Goal: Complete application form

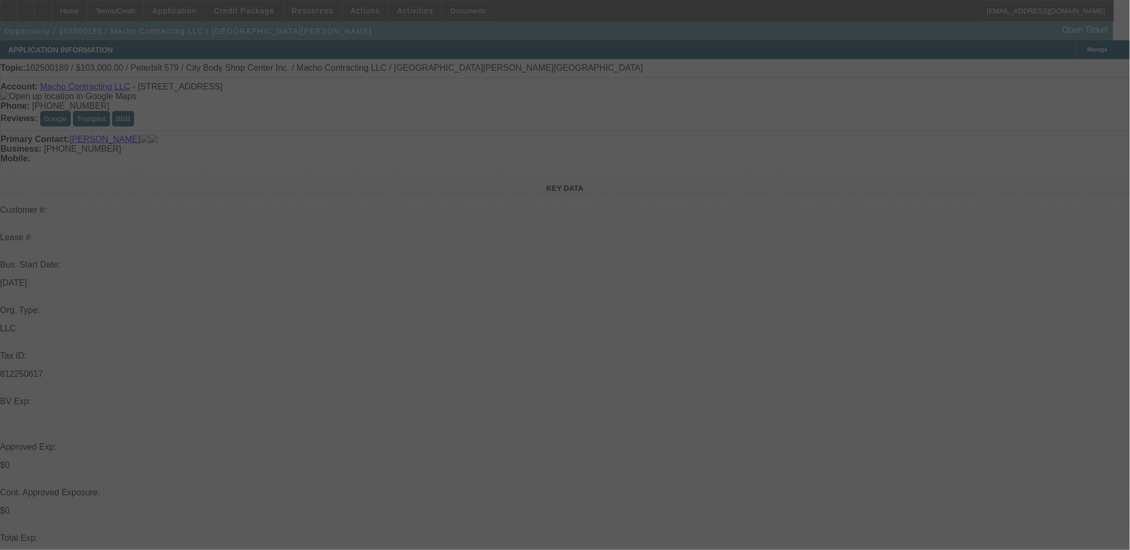
select select "0"
select select "2"
select select "0"
select select "6"
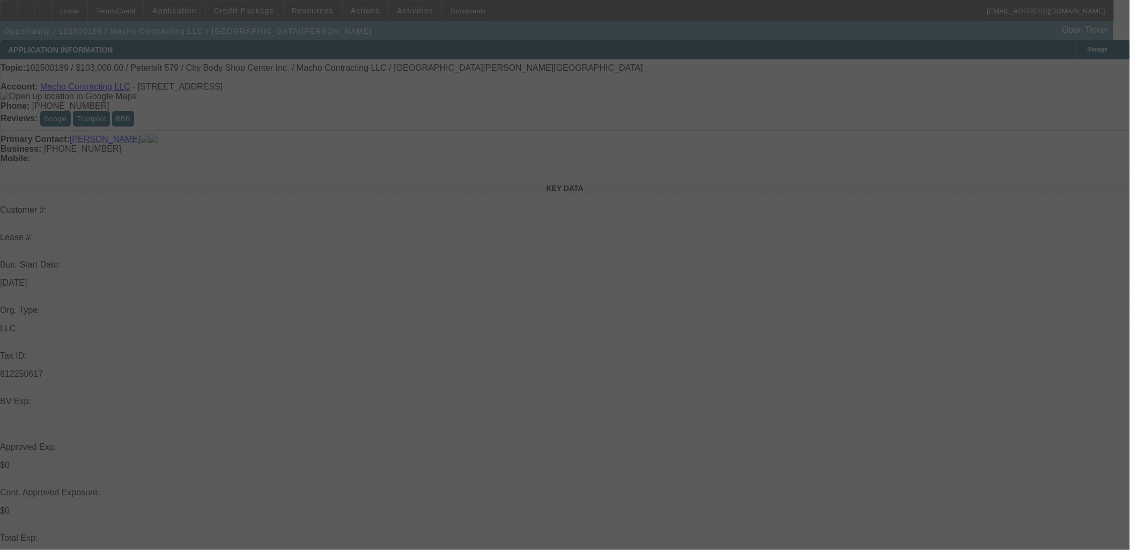
select select "0"
select select "2"
select select "0"
select select "6"
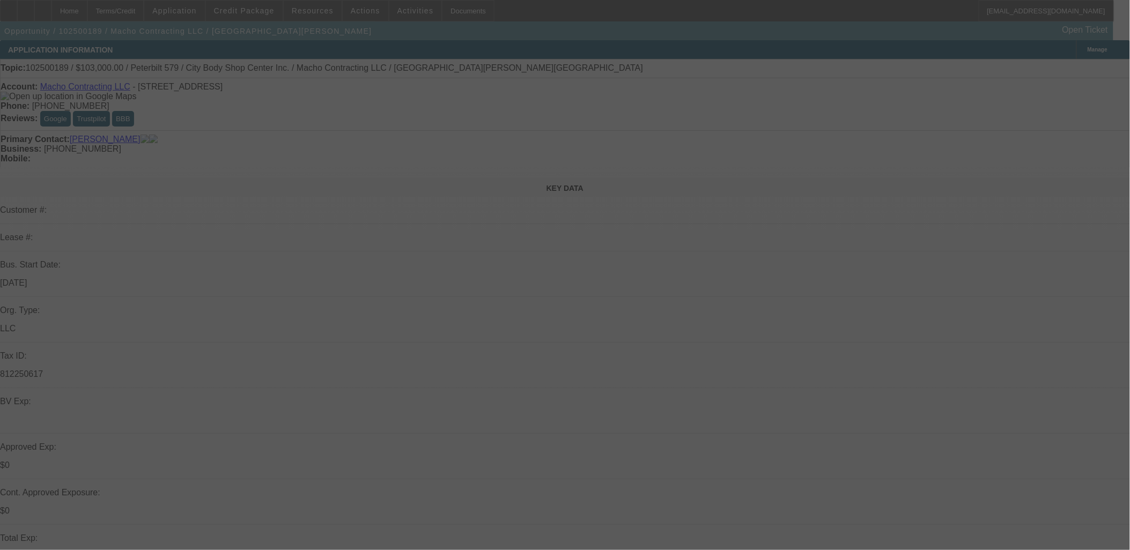
select select "0"
select select "2"
select select "0"
select select "6"
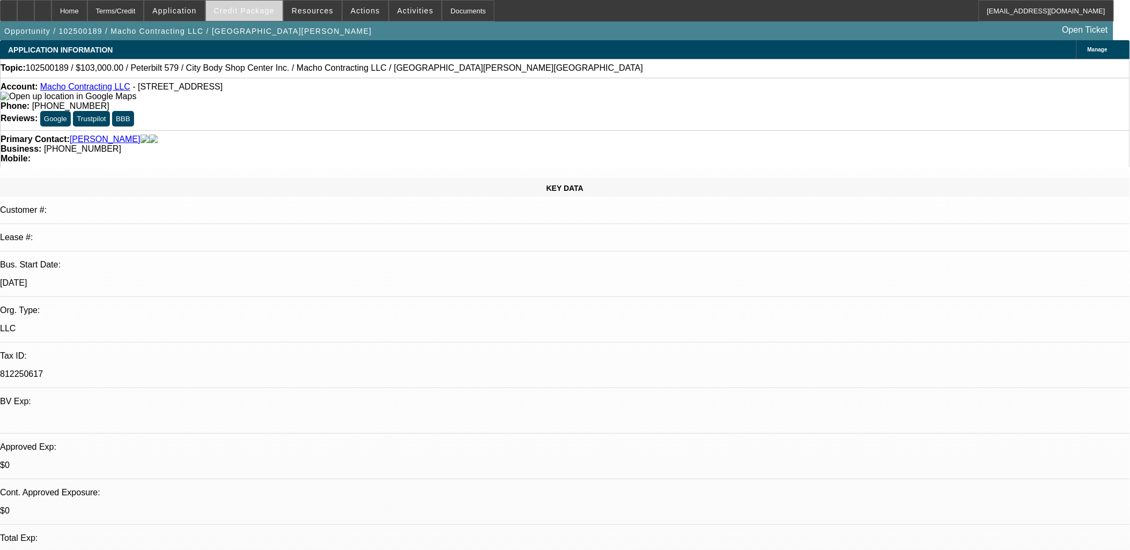
click at [260, 11] on span "Credit Package" at bounding box center [244, 10] width 61 height 9
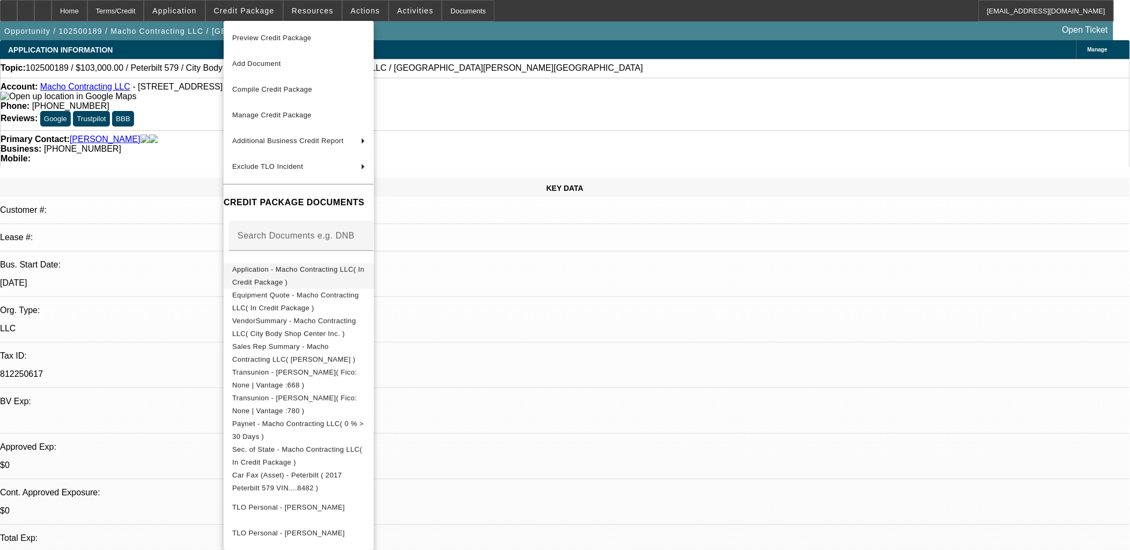
click at [312, 274] on span "Application - Macho Contracting LLC( In Credit Package )" at bounding box center [298, 275] width 132 height 21
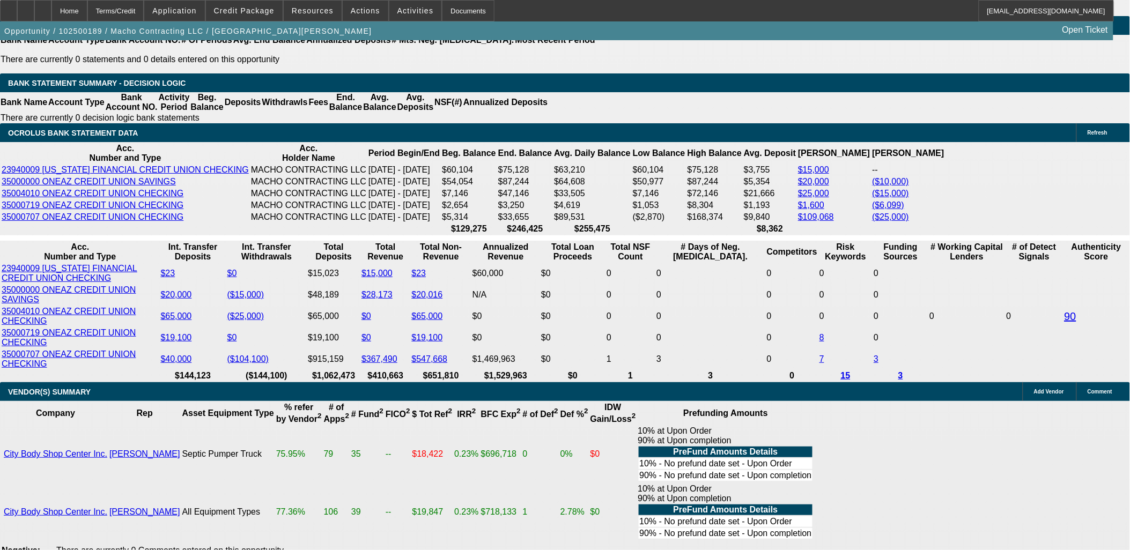
scroll to position [1848, 0]
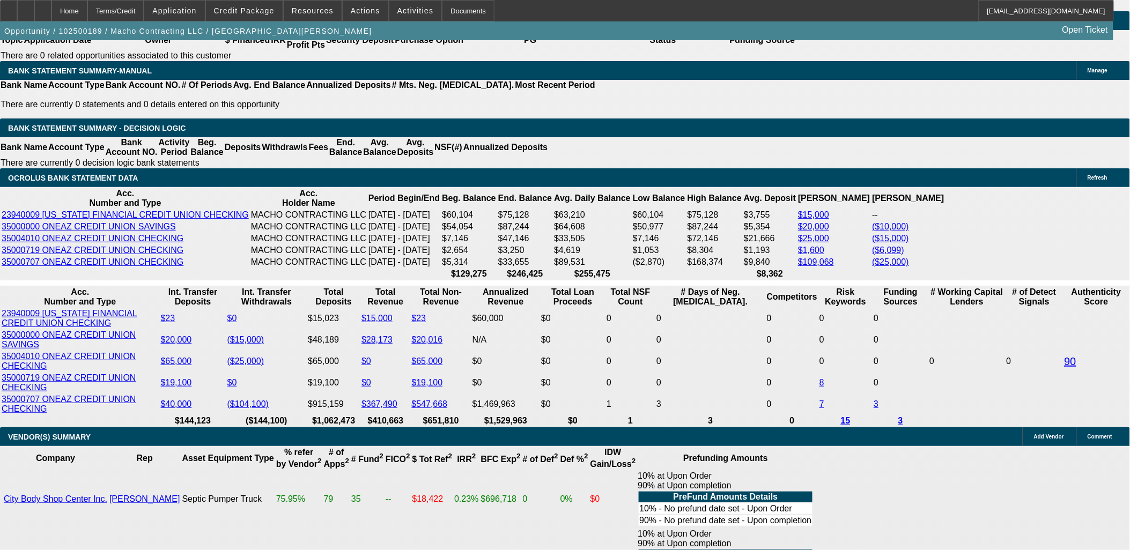
type input "22"
type input "UNKNOWN"
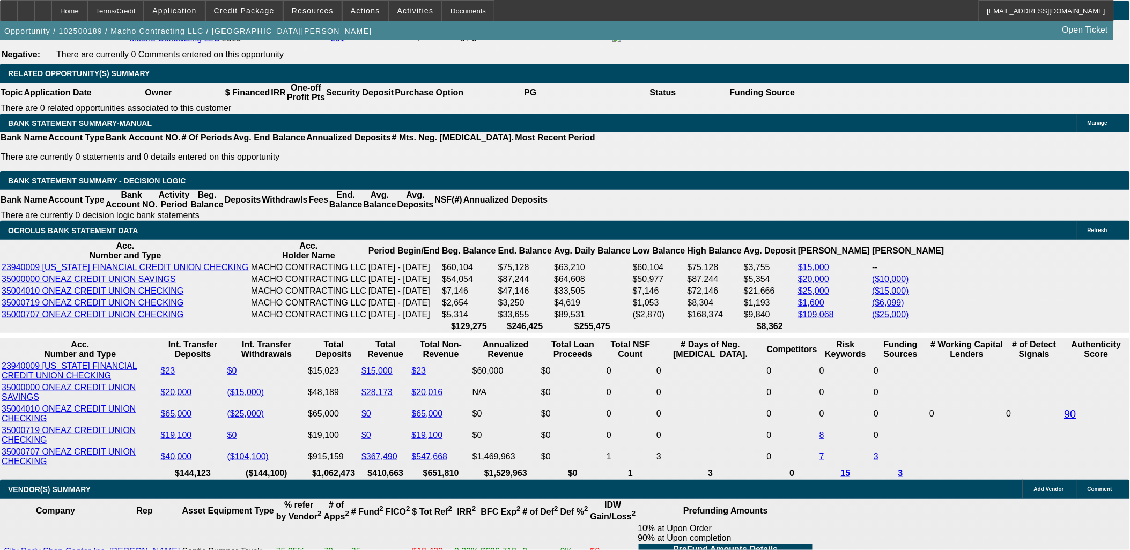
scroll to position [1729, 0]
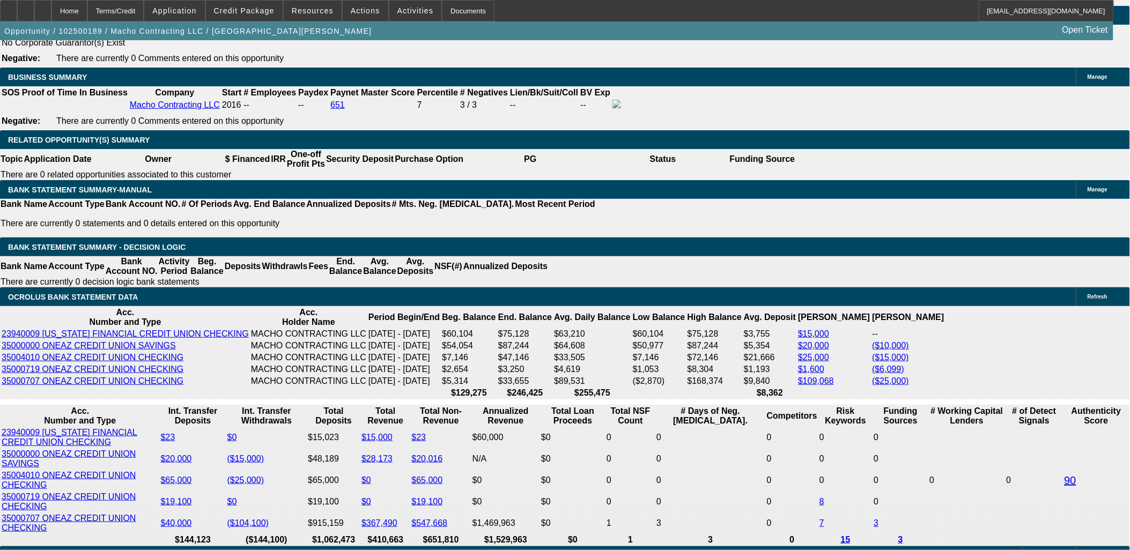
type input "$2,259.00"
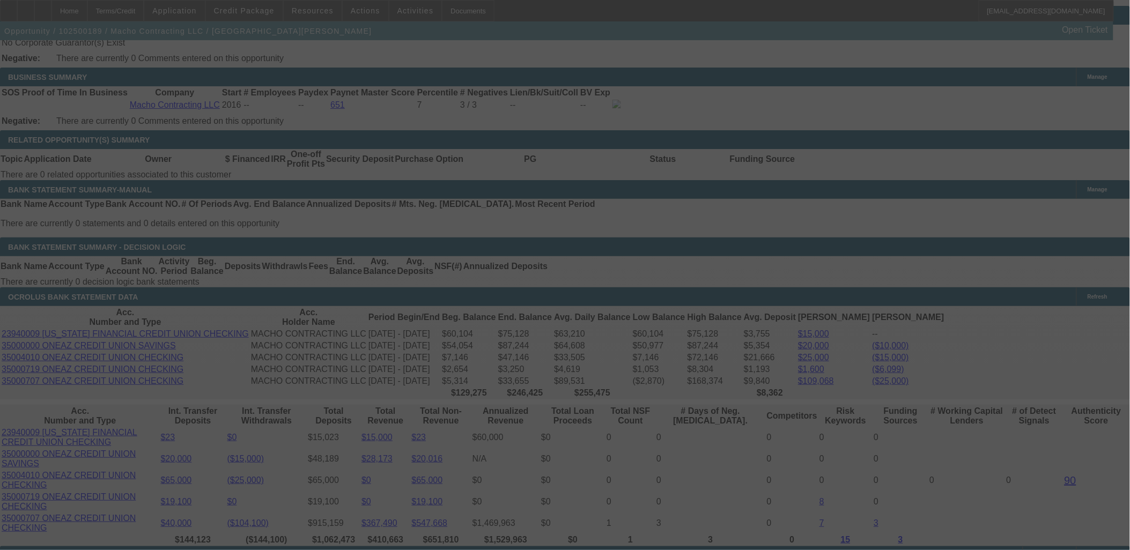
scroll to position [1848, 0]
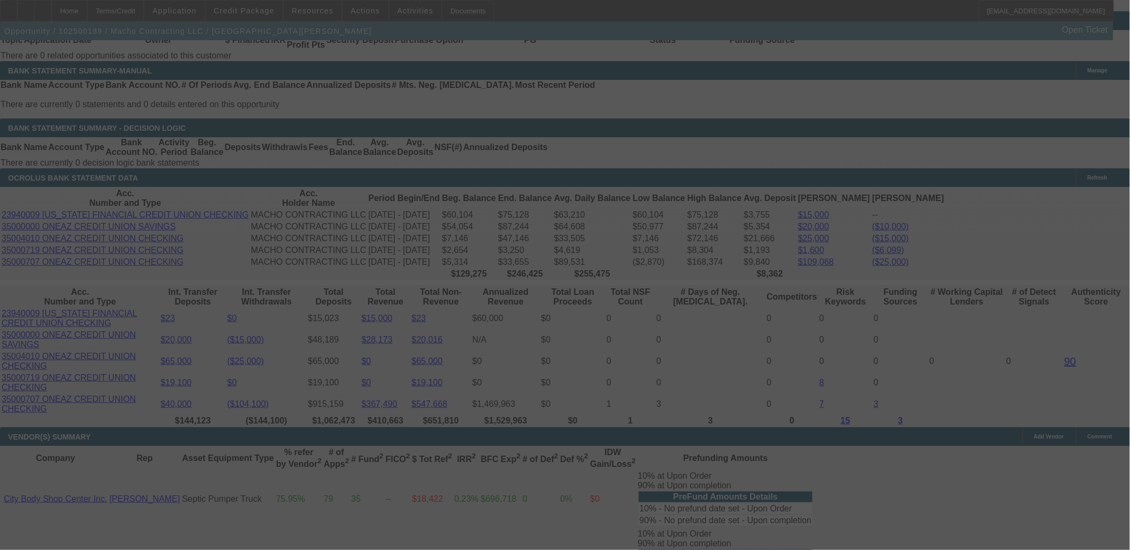
select select "0"
select select "2"
select select "0"
select select "6"
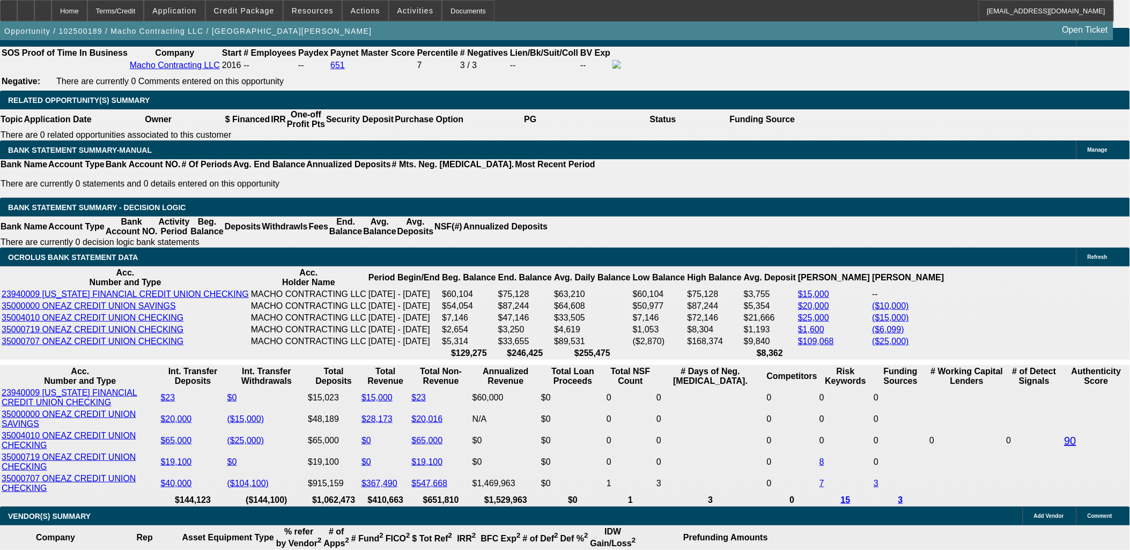
scroll to position [1729, 0]
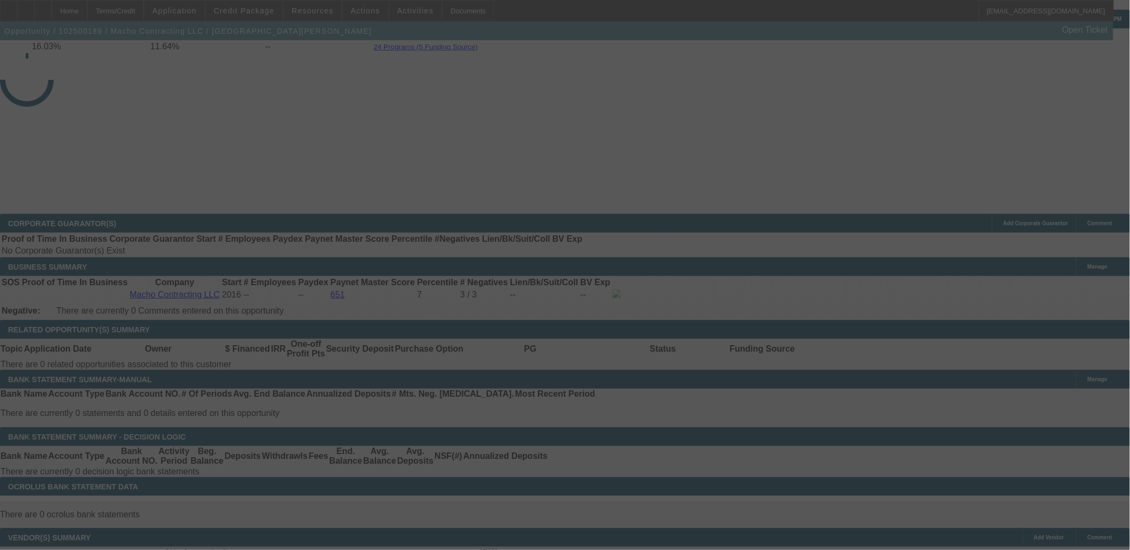
scroll to position [1601, 0]
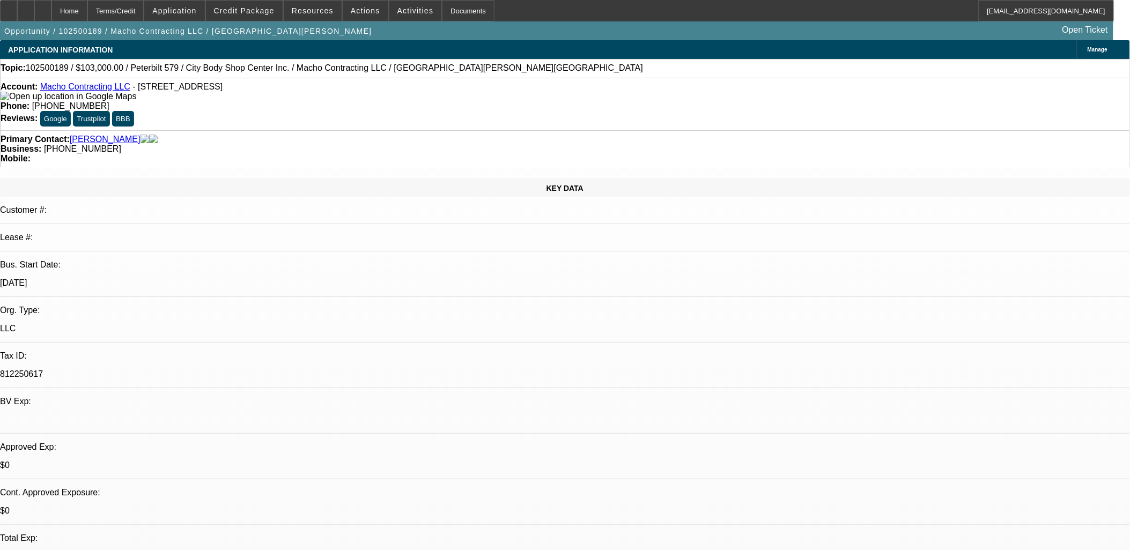
select select "0"
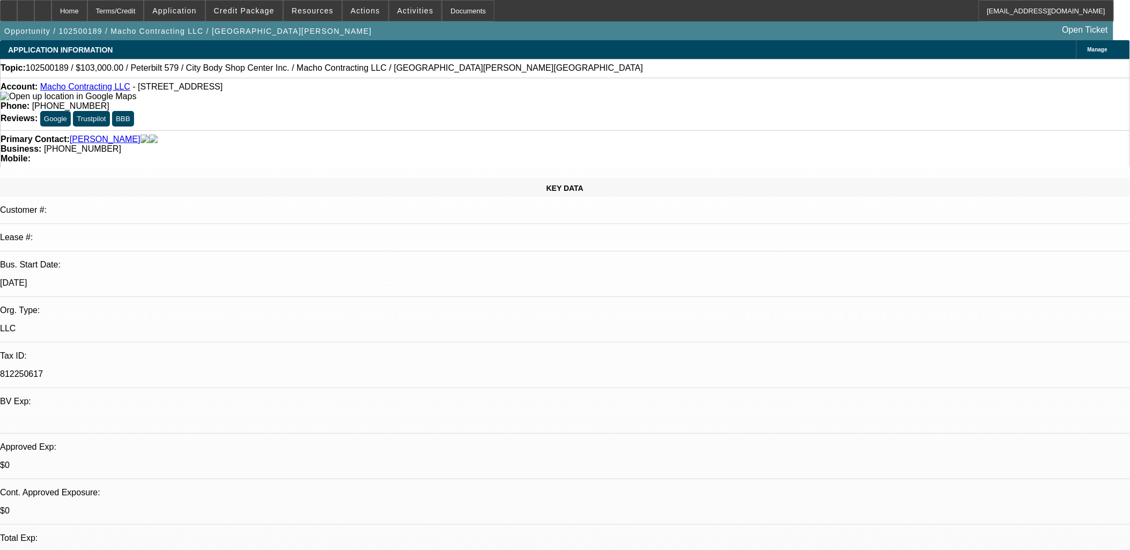
select select "0"
select select "1"
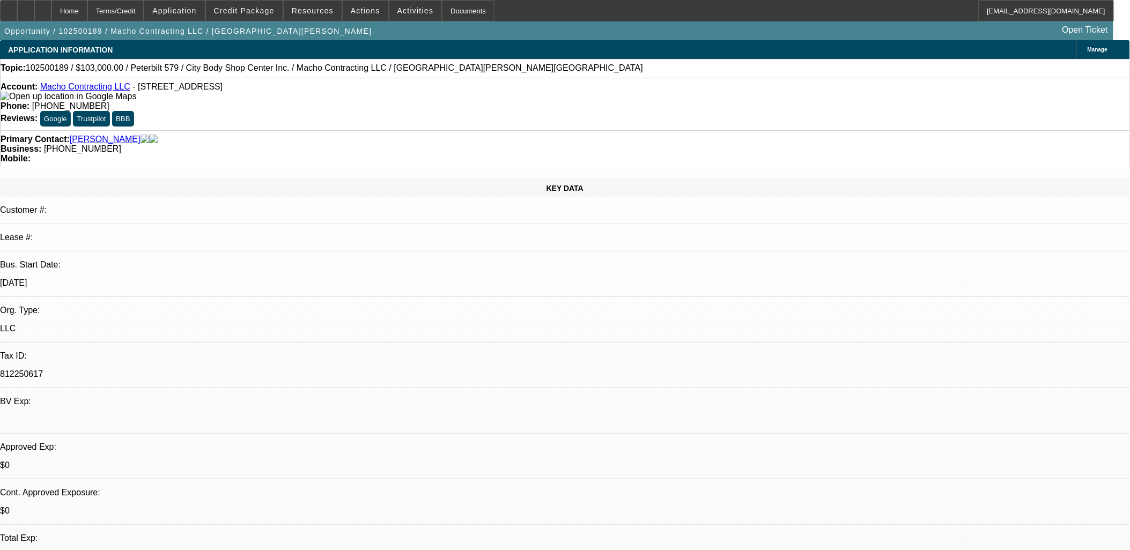
select select "2"
select select "6"
select select "1"
select select "2"
select select "6"
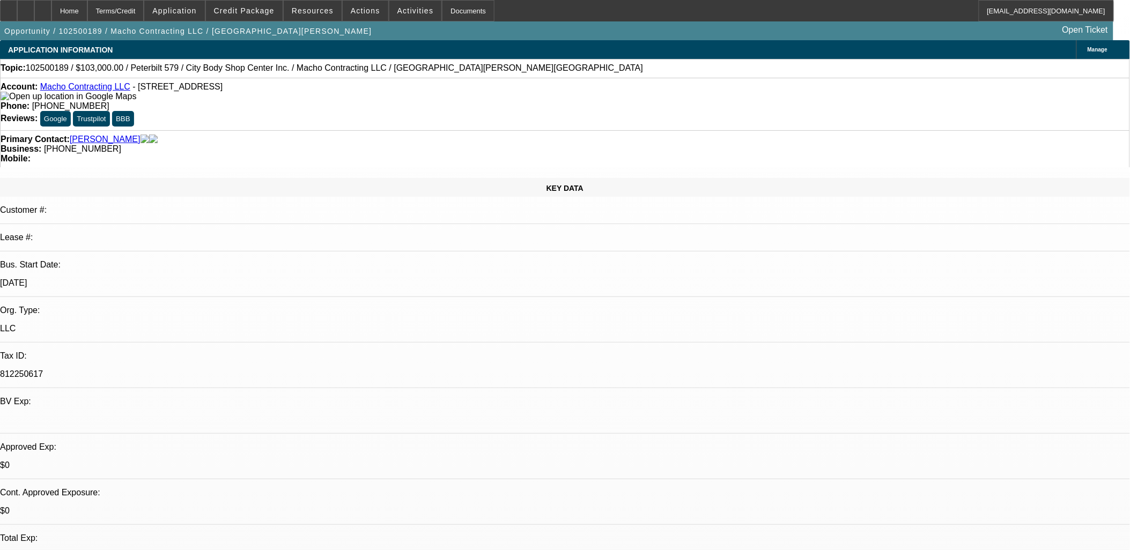
select select "1"
select select "2"
select select "6"
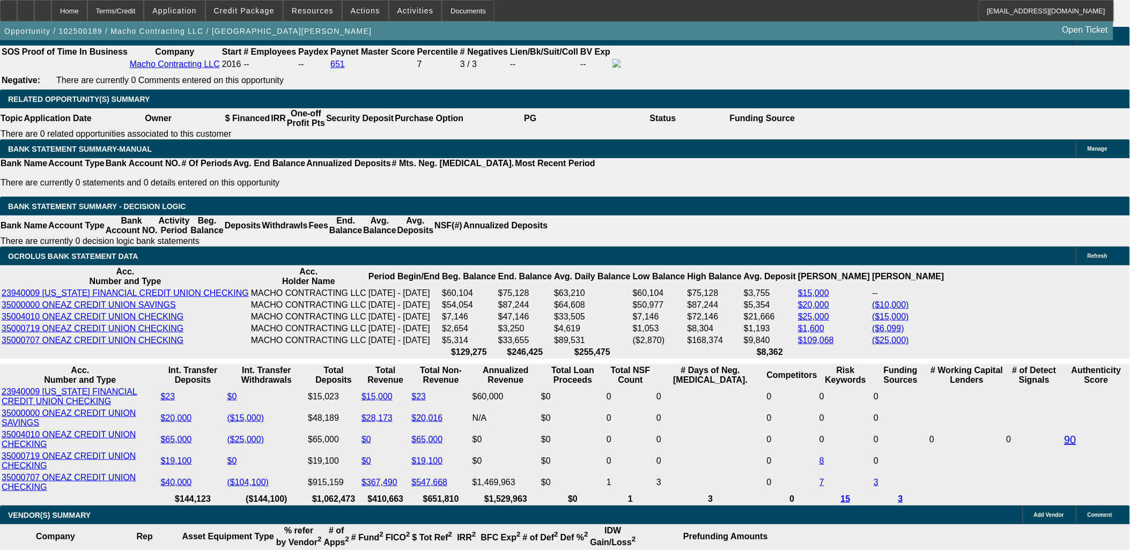
scroll to position [1959, 0]
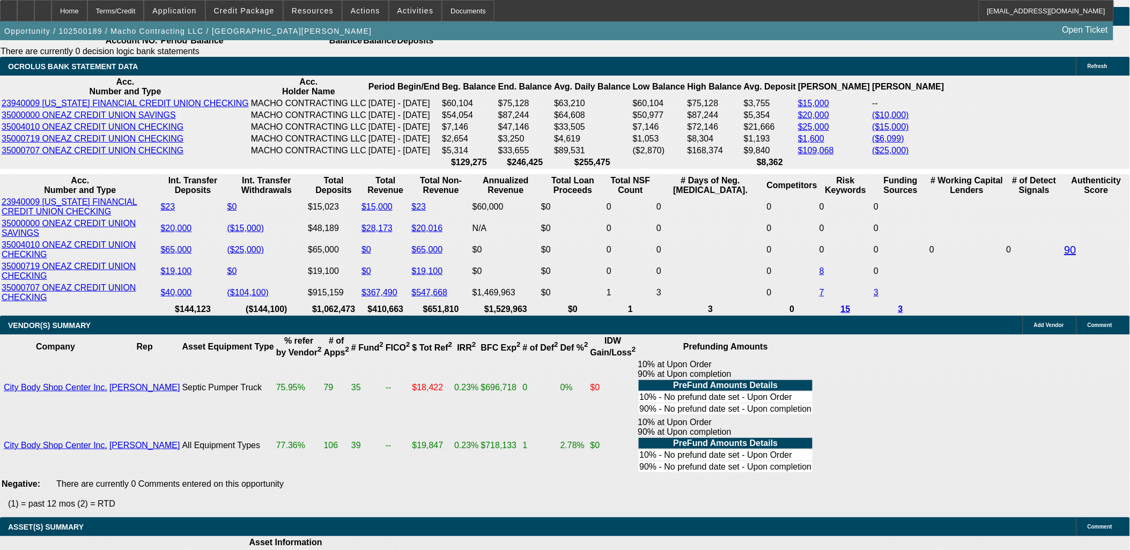
type input "UNKNOWN"
type input "11"
type input "$2,239.47"
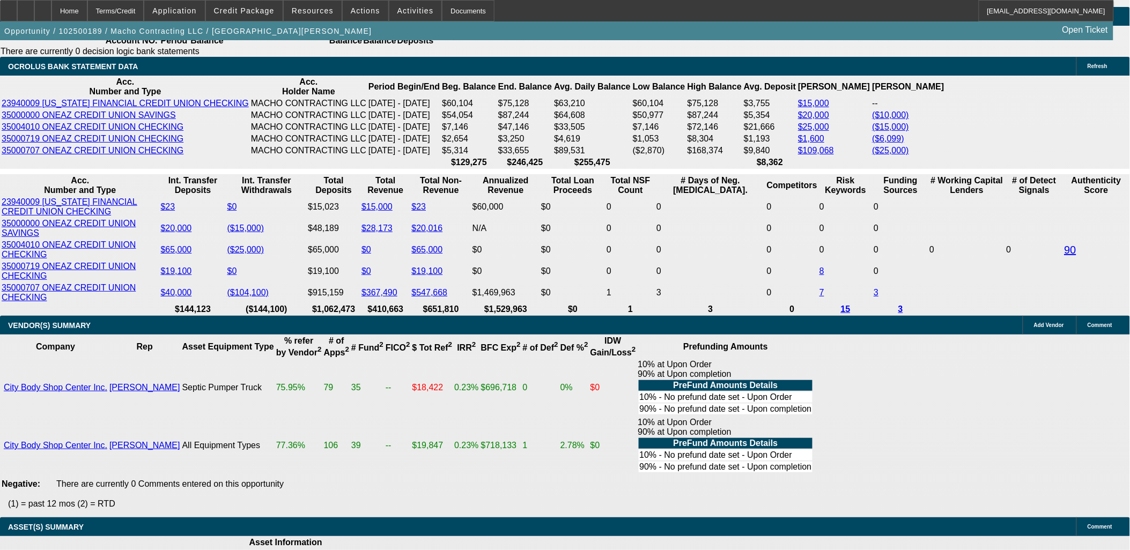
type input "11.64"
type input "$2,272.48"
type input "11.64"
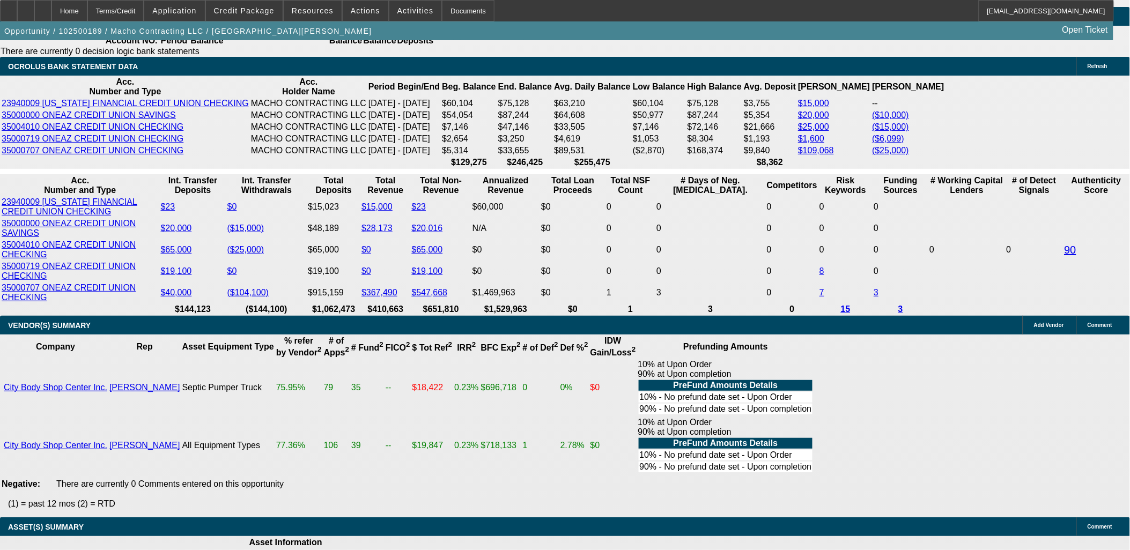
type input "22"
type input "2272"
type input "11.6"
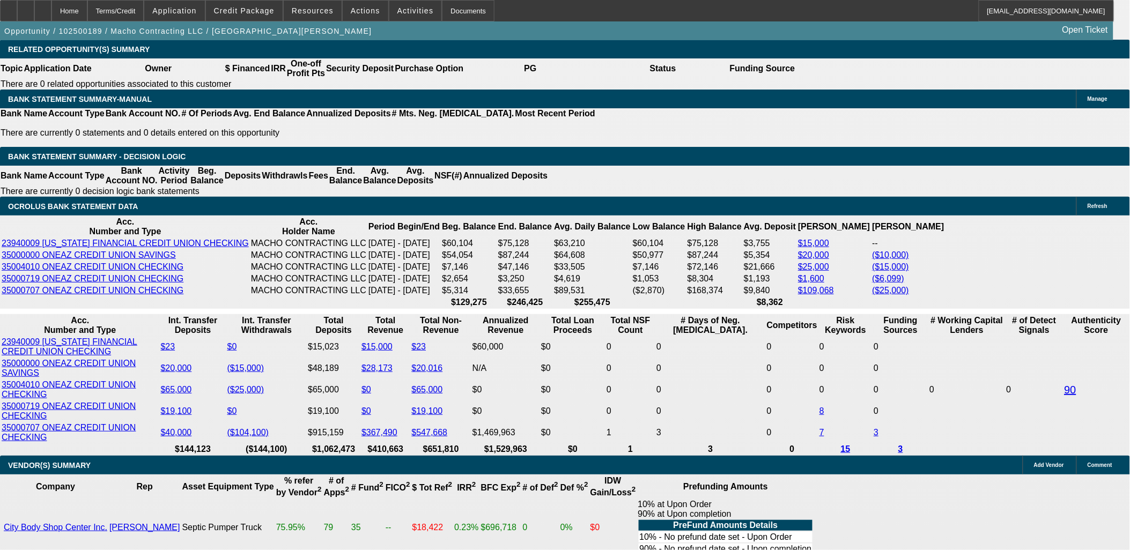
scroll to position [1780, 0]
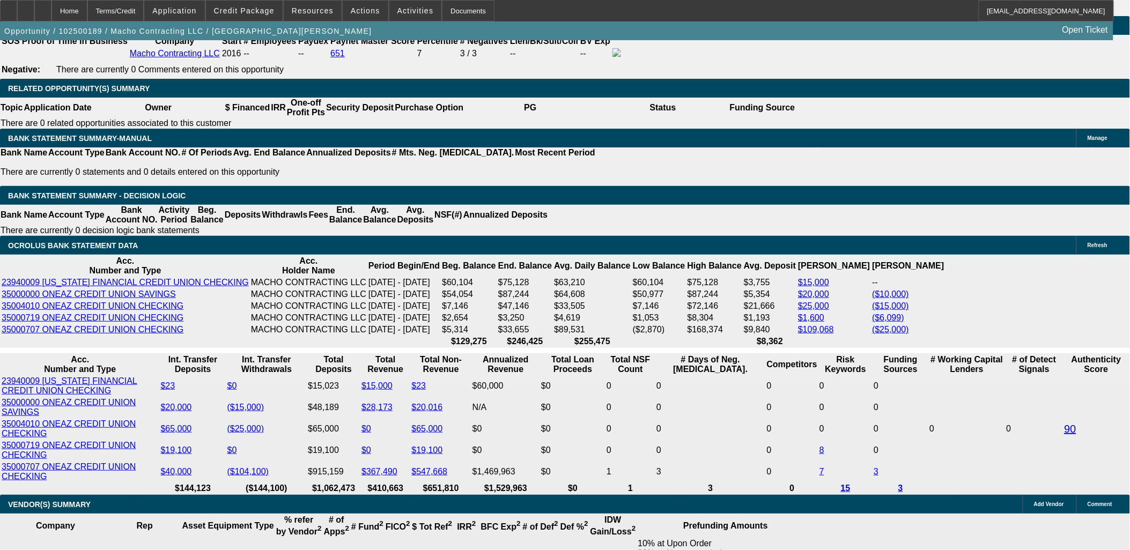
type input "$2,272.00"
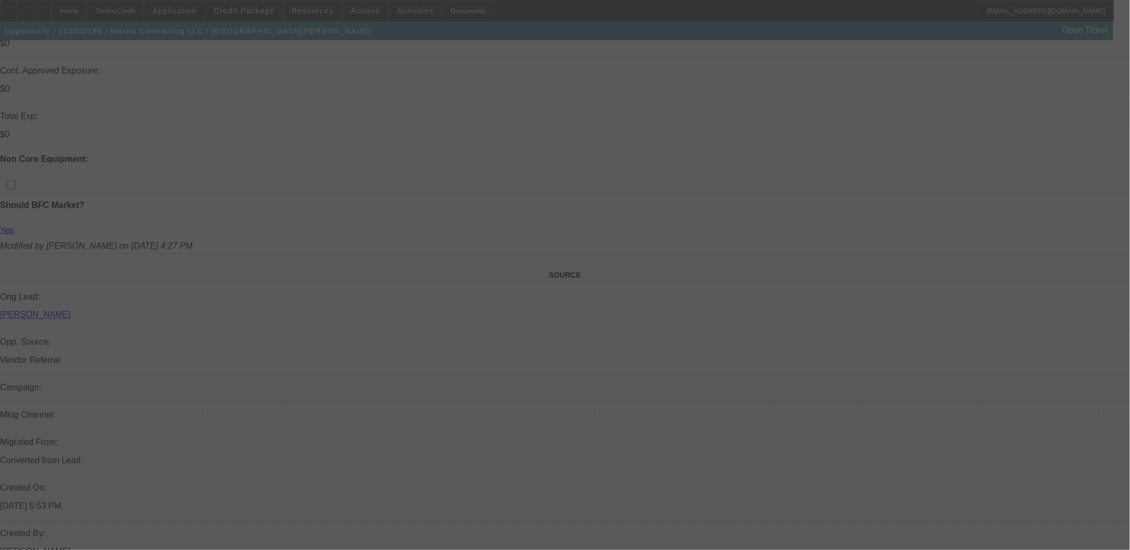
scroll to position [409, 0]
select select "0"
select select "2"
select select "0"
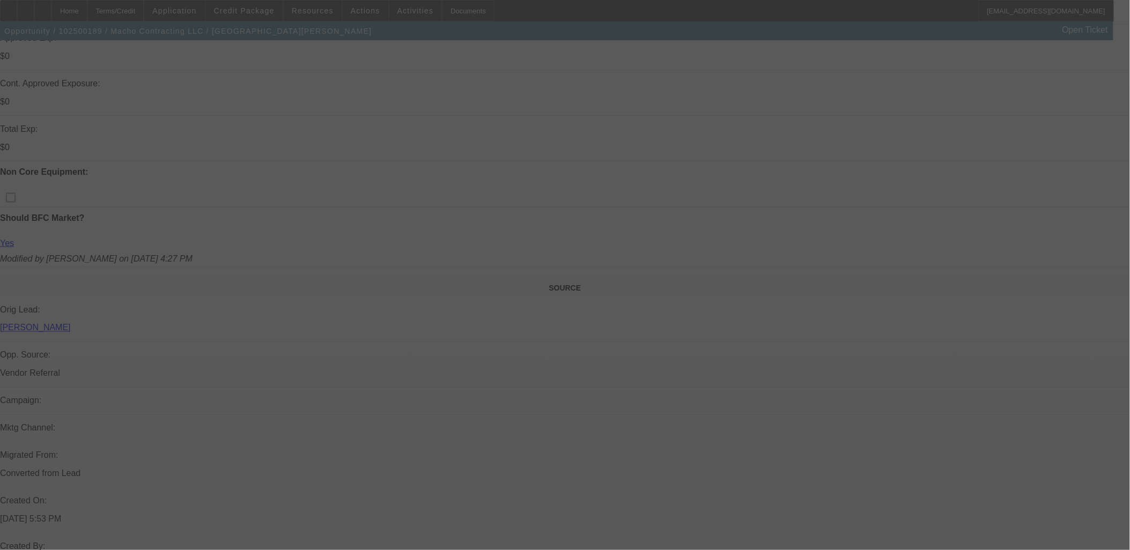
select select "6"
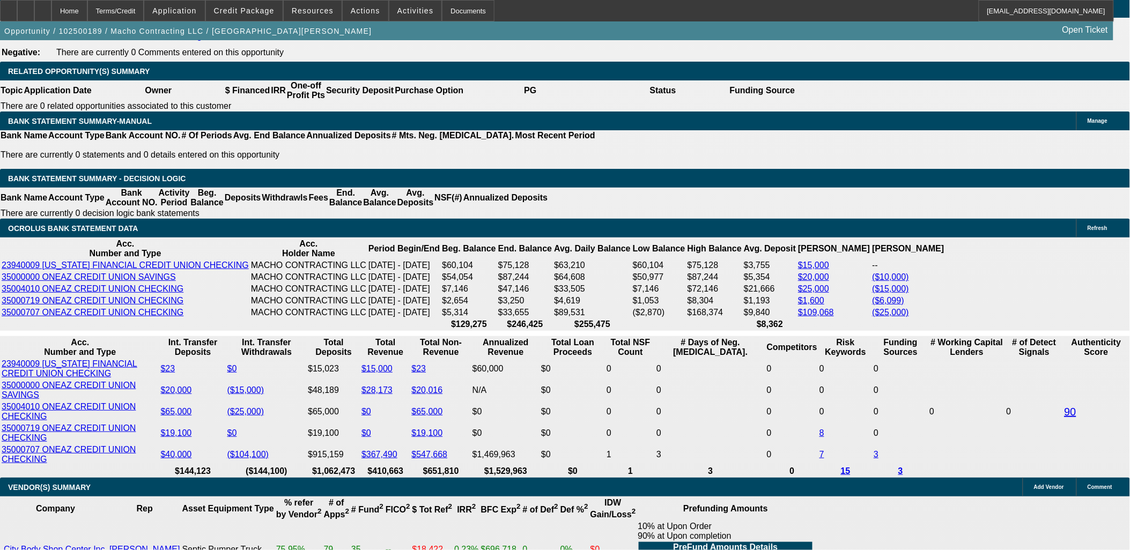
scroll to position [1840, 0]
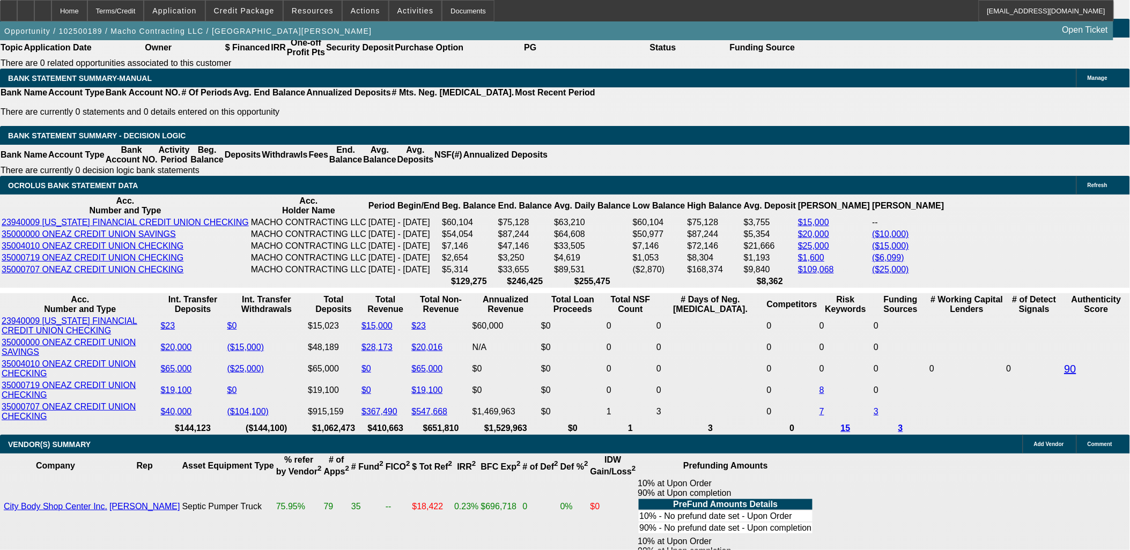
type input "UNKNOWN"
type input "48"
type input "$2,693.76"
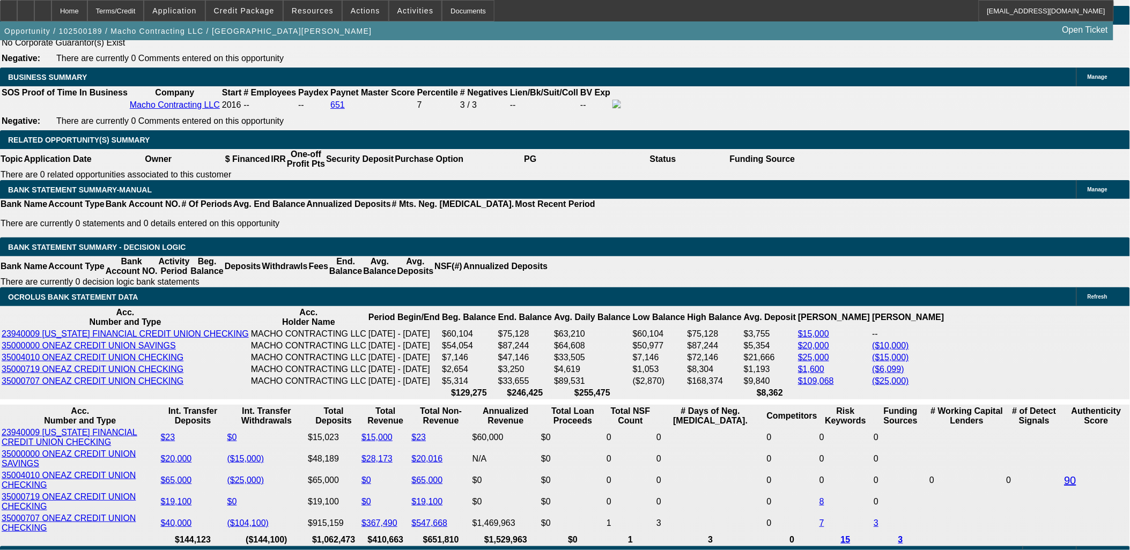
scroll to position [1661, 0]
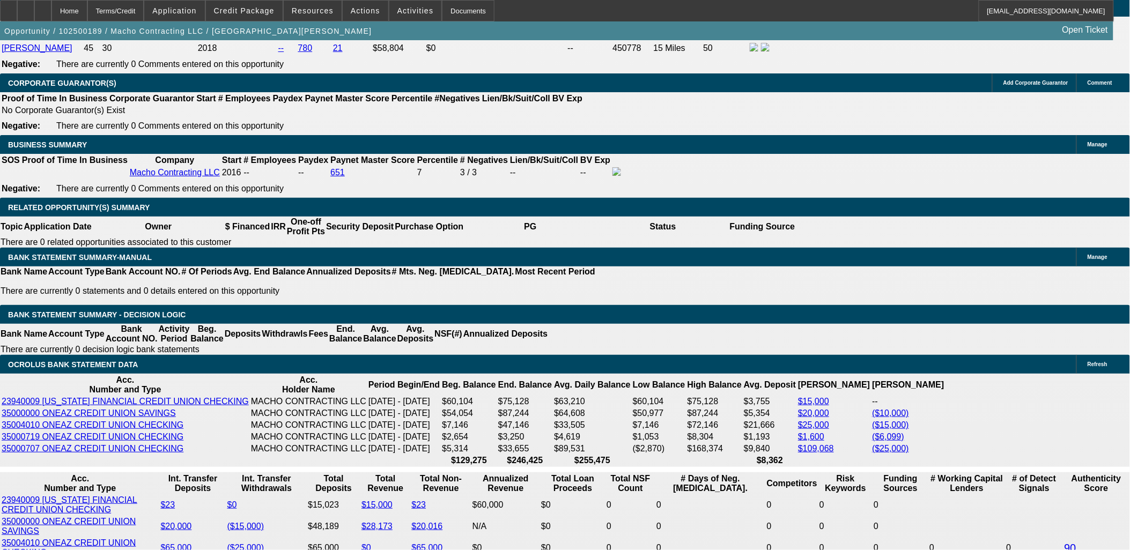
type input "48"
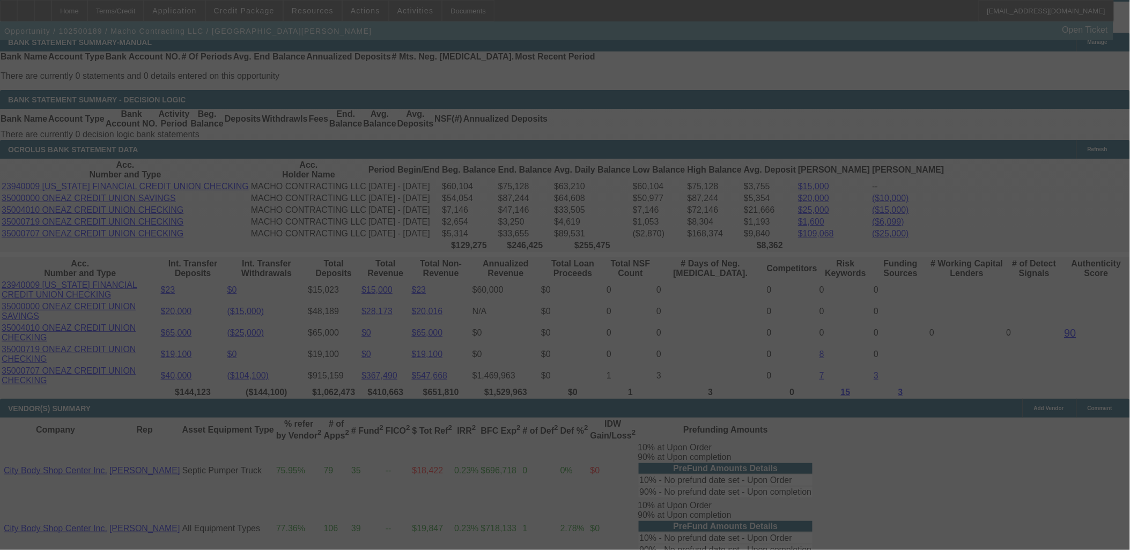
scroll to position [1959, 0]
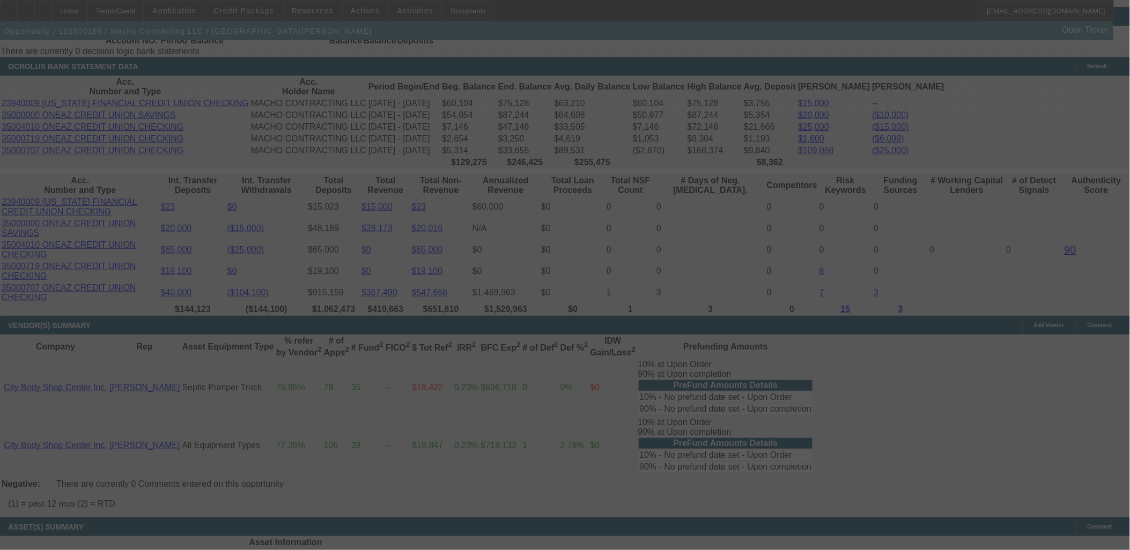
select select "0"
select select "2"
select select "0"
select select "6"
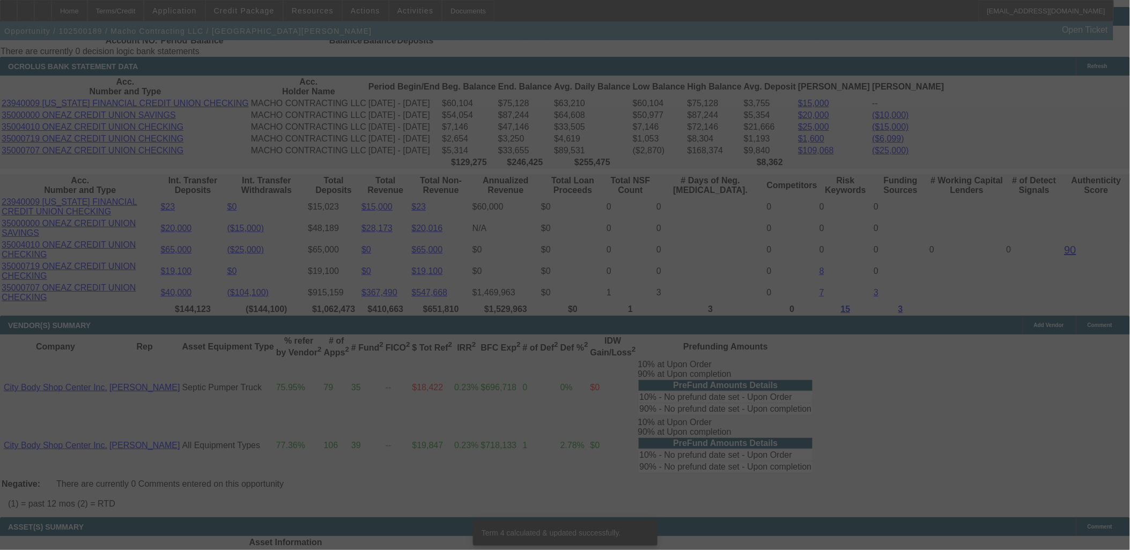
scroll to position [1959, 0]
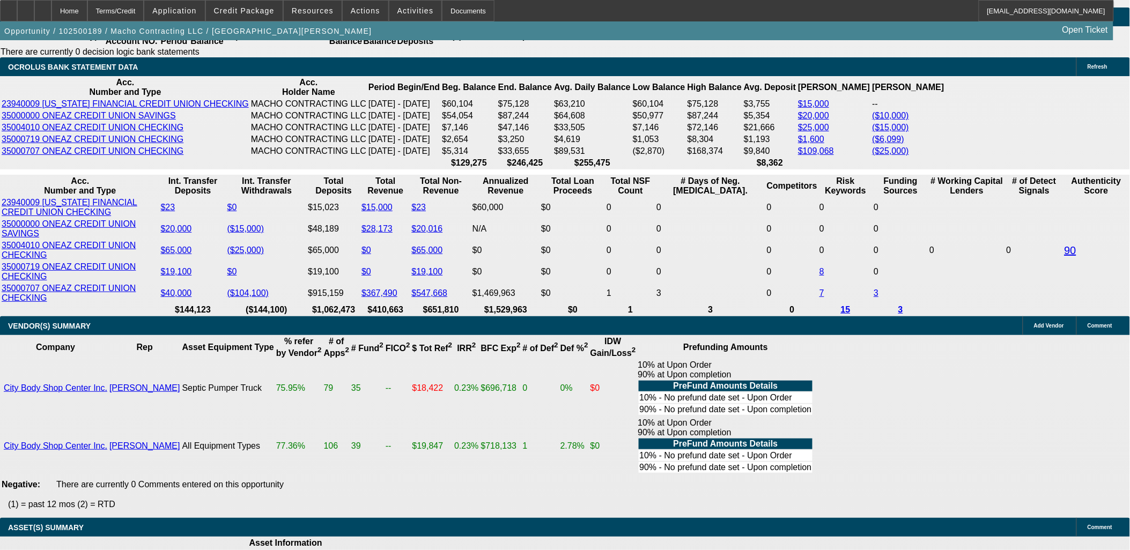
drag, startPoint x: 223, startPoint y: 114, endPoint x: 364, endPoint y: 98, distance: 142.0
type input "$20,000.00"
type input "UNKNOWN"
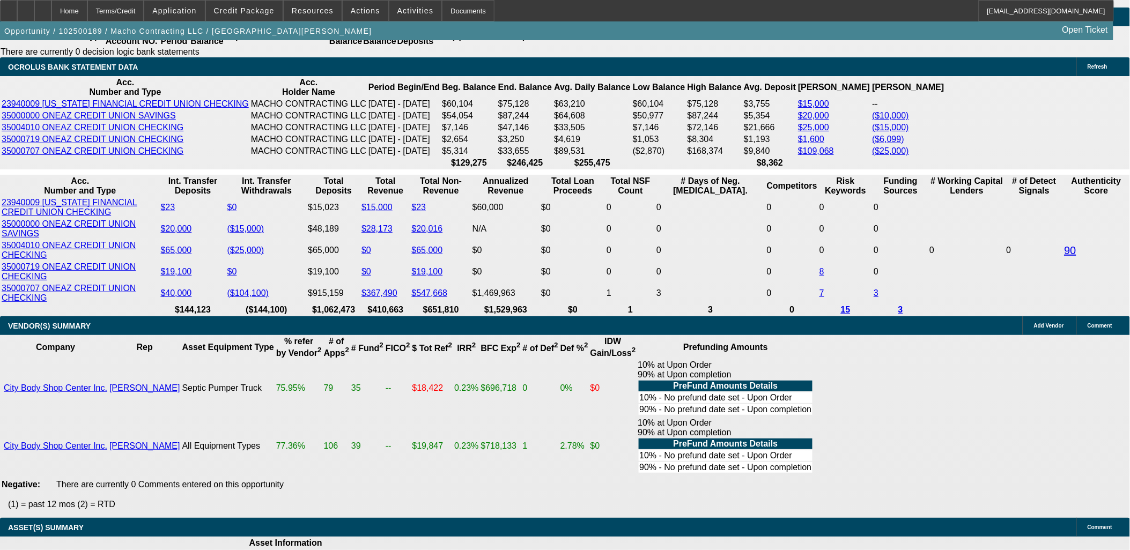
type input "$2,170.70"
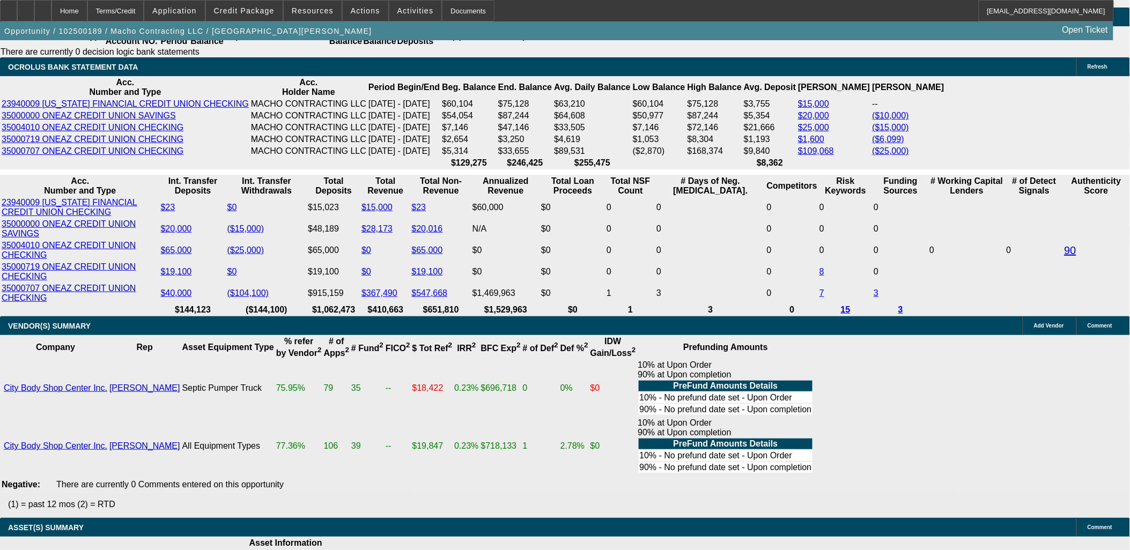
type input "60"
type input "$1,830.85"
type input "60"
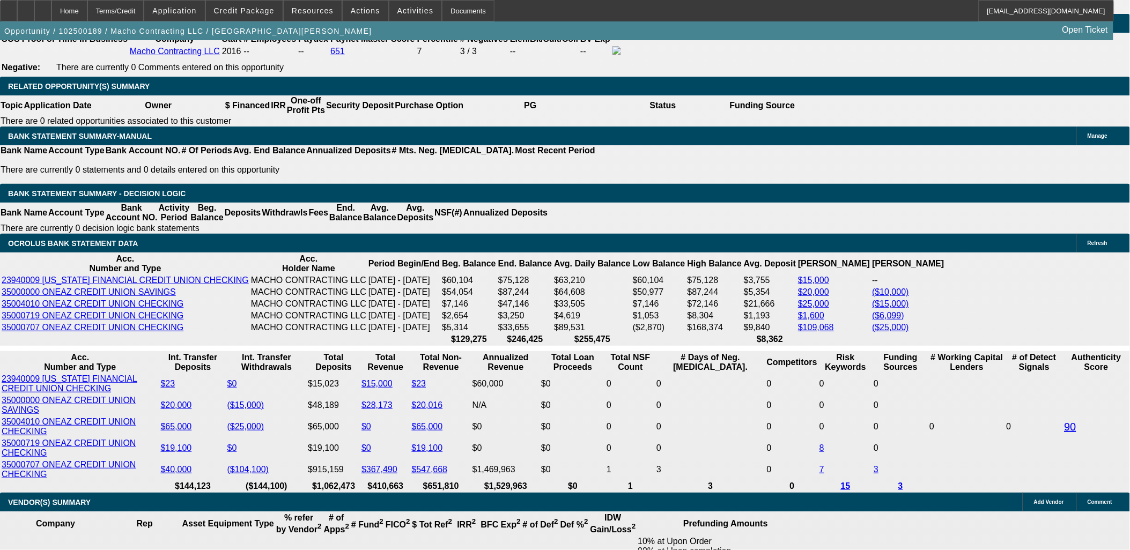
scroll to position [1780, 0]
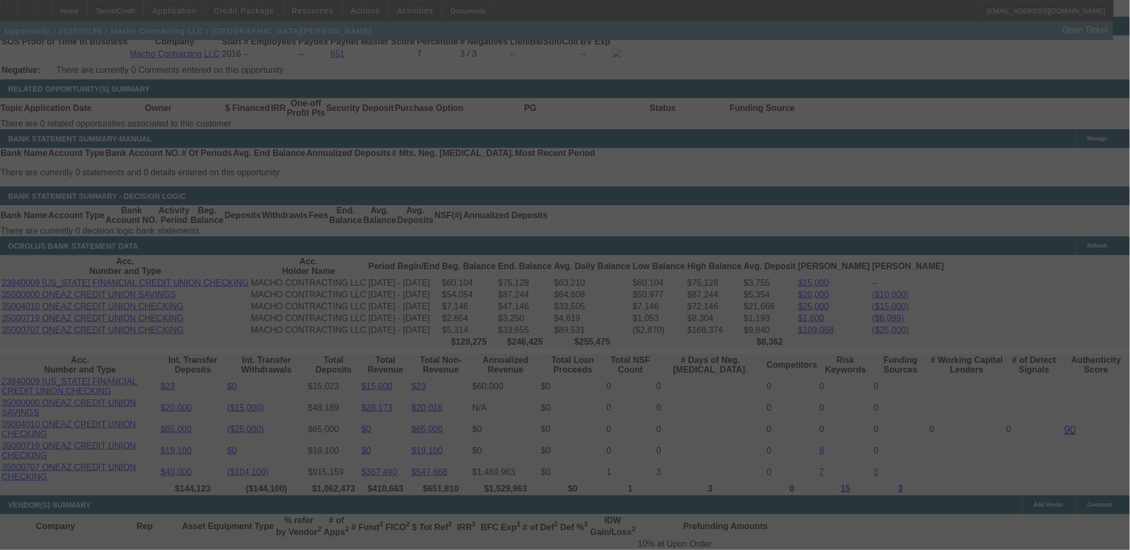
select select "0"
select select "2"
select select "0"
select select "6"
